Goal: Task Accomplishment & Management: Manage account settings

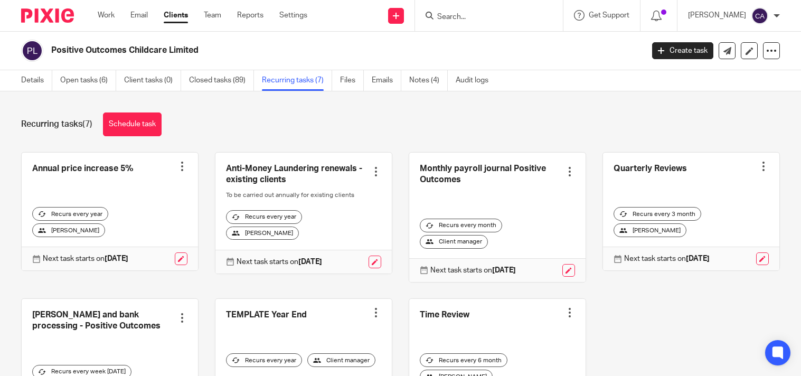
click at [483, 13] on input "Search" at bounding box center [483, 17] width 95 height 9
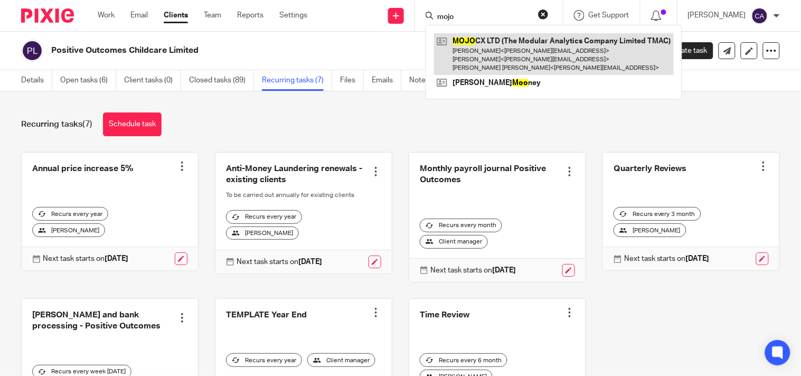
type input "mojo"
click at [477, 53] on link at bounding box center [554, 54] width 240 height 42
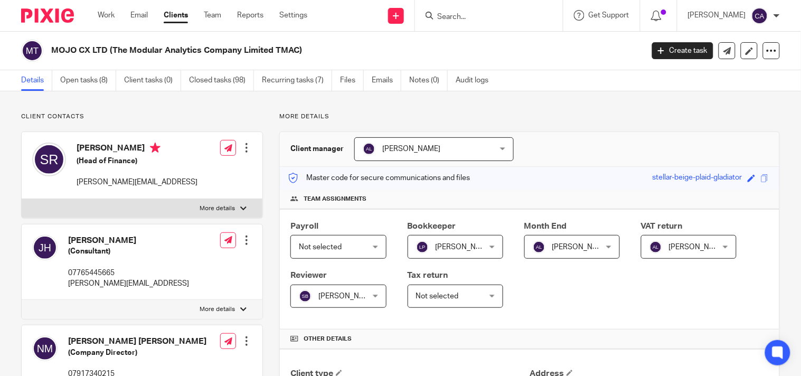
scroll to position [59, 0]
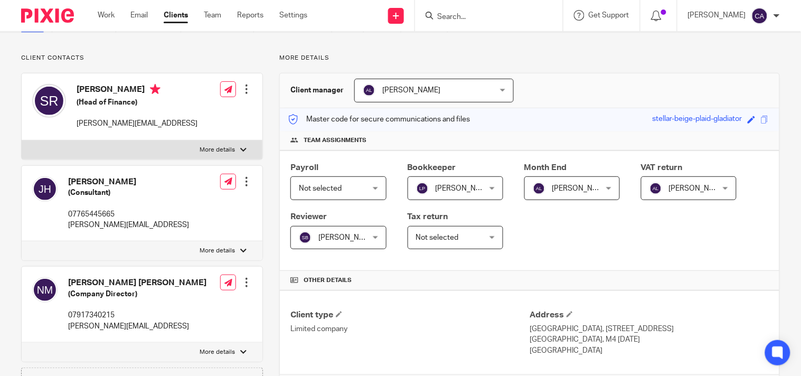
click at [472, 15] on input "Search" at bounding box center [483, 17] width 95 height 9
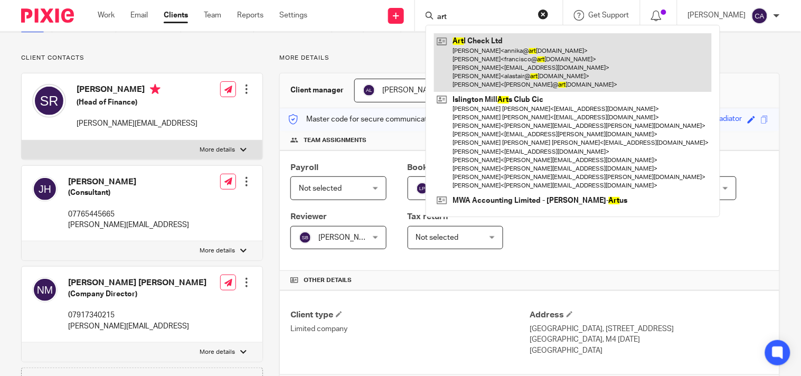
type input "art"
click at [492, 66] on link at bounding box center [573, 62] width 278 height 59
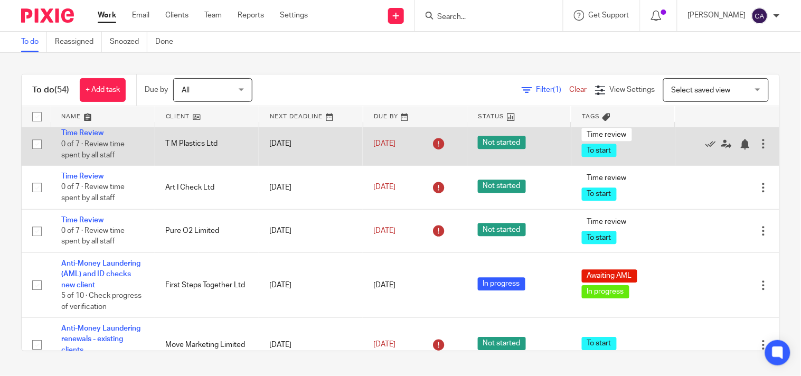
scroll to position [538, 0]
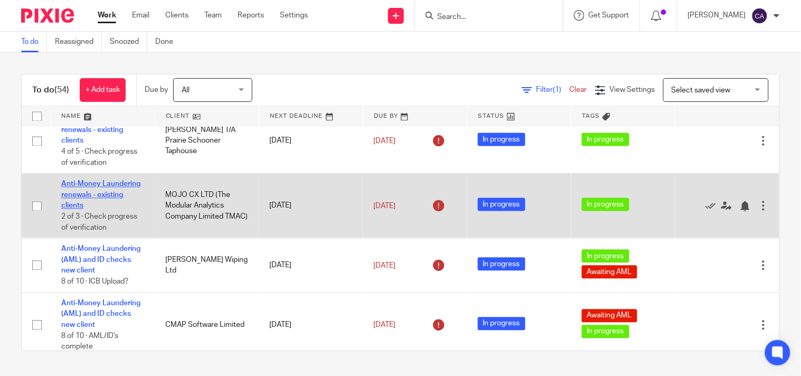
click at [84, 210] on link "Anti-Money Laundering renewals - existing clients" at bounding box center [100, 194] width 79 height 29
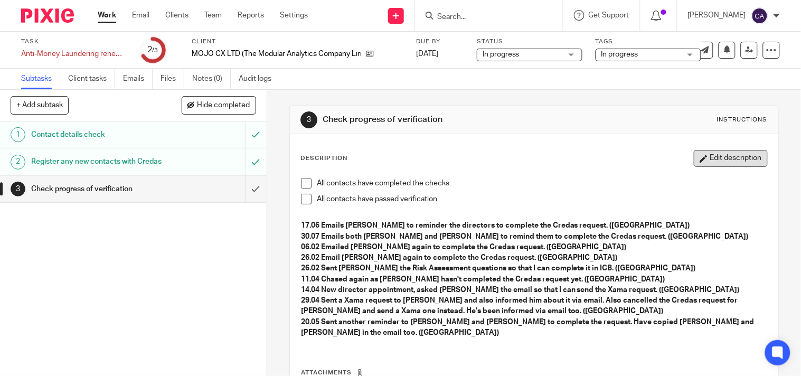
click at [714, 160] on button "Edit description" at bounding box center [730, 158] width 74 height 17
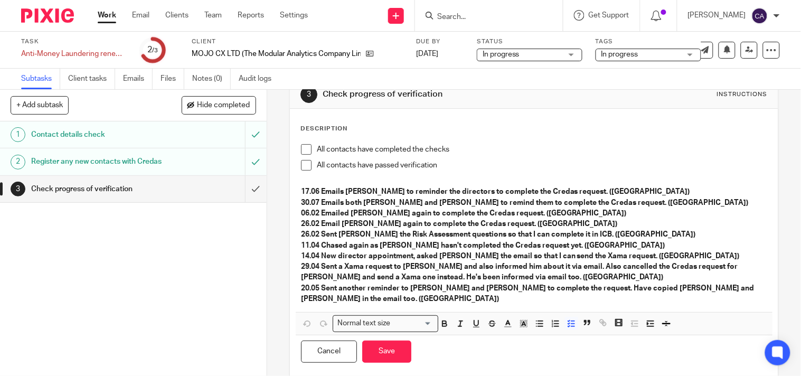
scroll to position [40, 0]
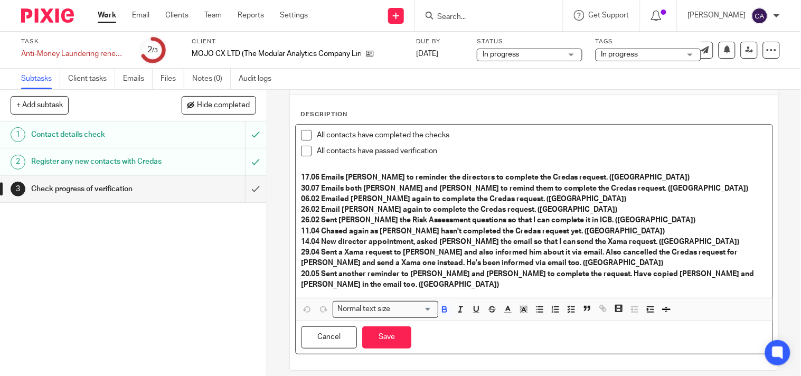
click at [737, 273] on p "20.05 Sent another reminder to Jimmy and Andy to complete the request. Have cop…" at bounding box center [534, 280] width 466 height 22
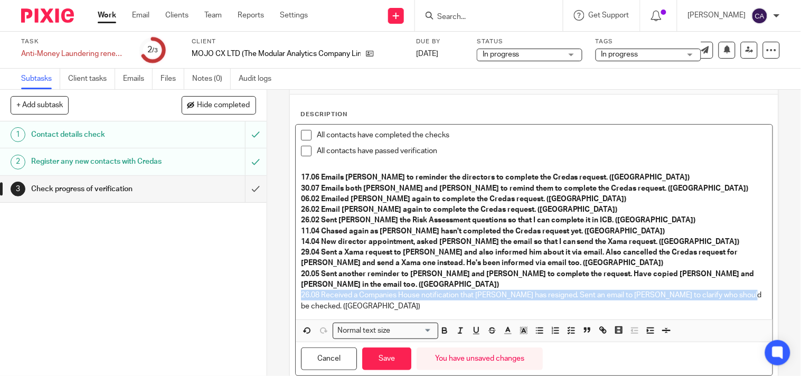
drag, startPoint x: 738, startPoint y: 283, endPoint x: 288, endPoint y: 281, distance: 449.7
click at [290, 281] on div "Description All contacts have completed the checks All contacts have passed ver…" at bounding box center [534, 242] width 488 height 297
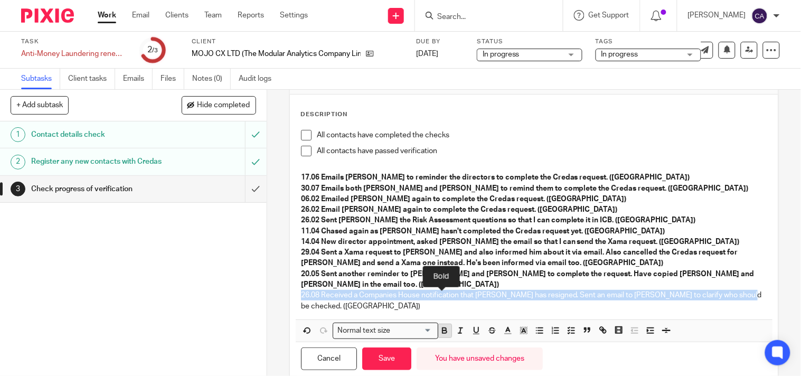
click at [440, 326] on icon "button" at bounding box center [444, 330] width 9 height 9
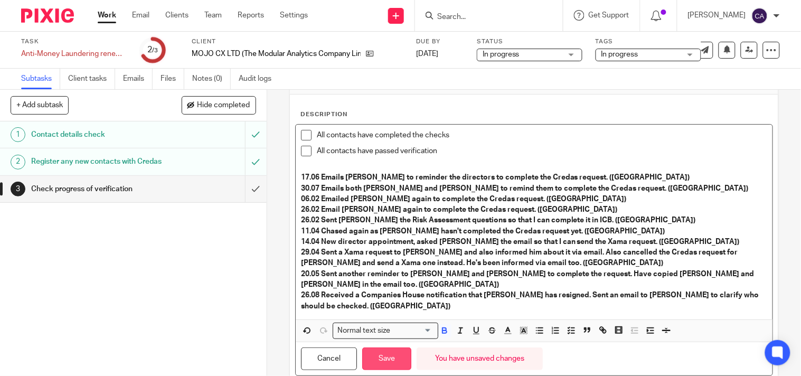
click at [382, 351] on button "Save" at bounding box center [386, 358] width 49 height 23
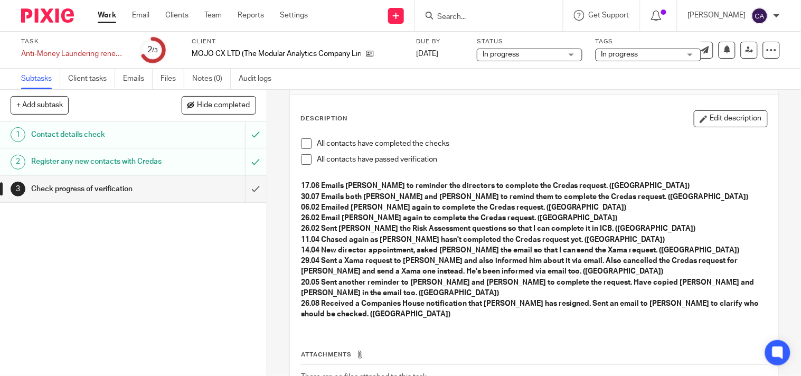
click at [104, 14] on link "Work" at bounding box center [107, 15] width 18 height 11
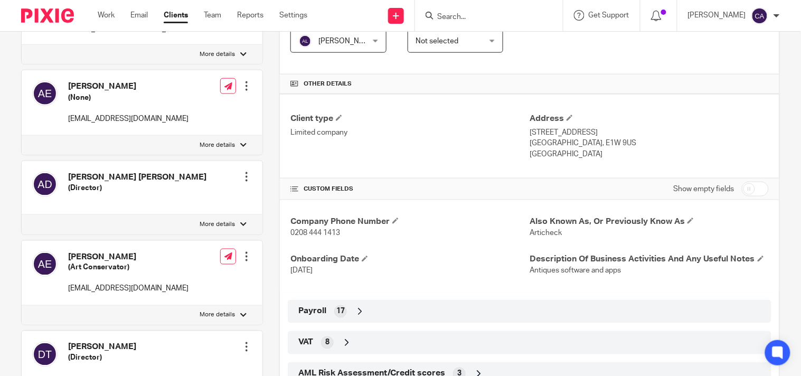
scroll to position [293, 0]
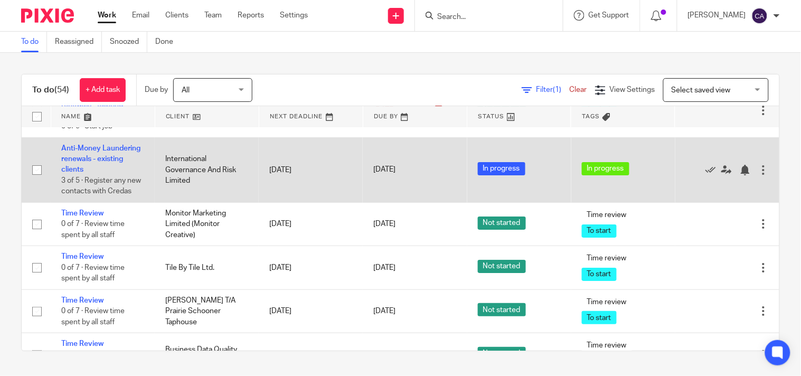
scroll to position [2111, 0]
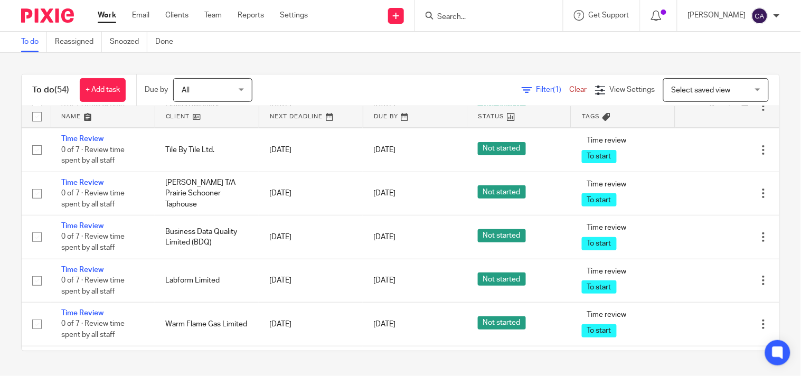
click at [69, 99] on link "Time Review" at bounding box center [82, 95] width 42 height 7
